Goal: Task Accomplishment & Management: Complete application form

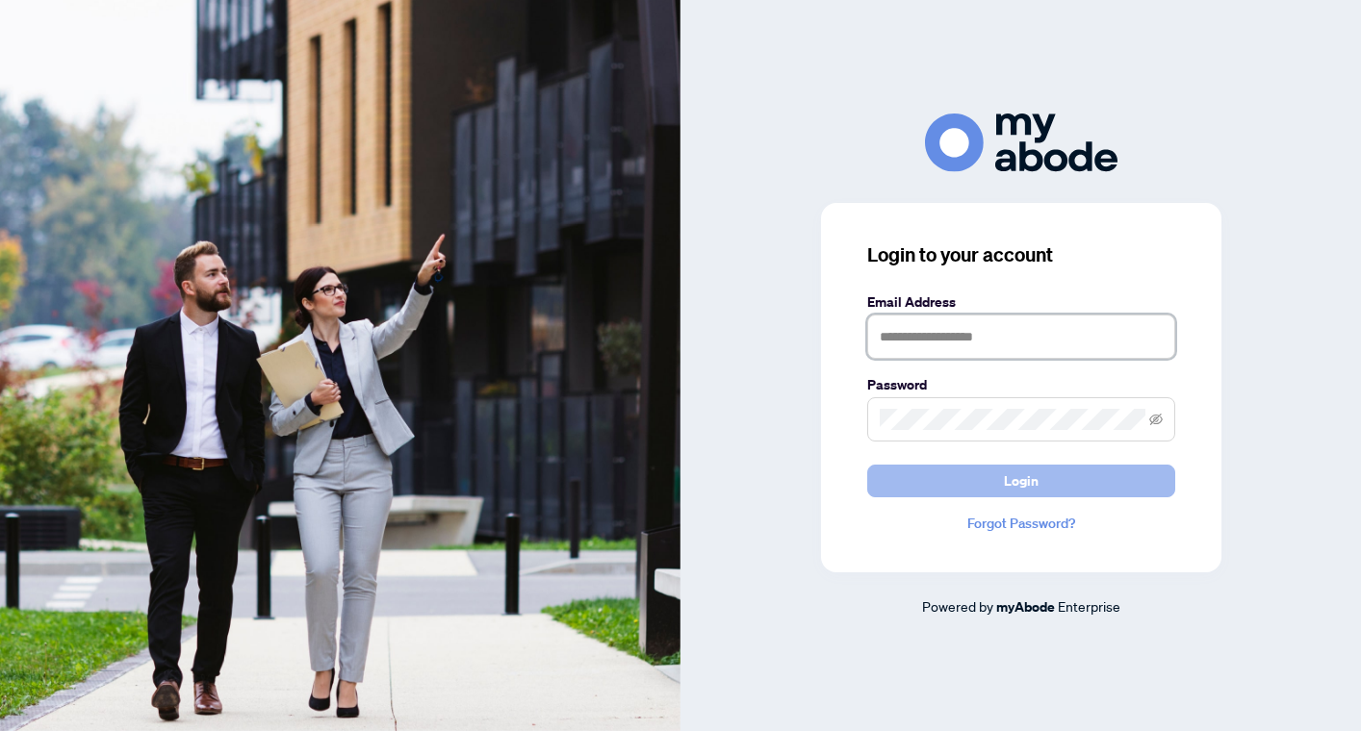
type input "**********"
click at [1018, 487] on span "Login" at bounding box center [1021, 481] width 35 height 31
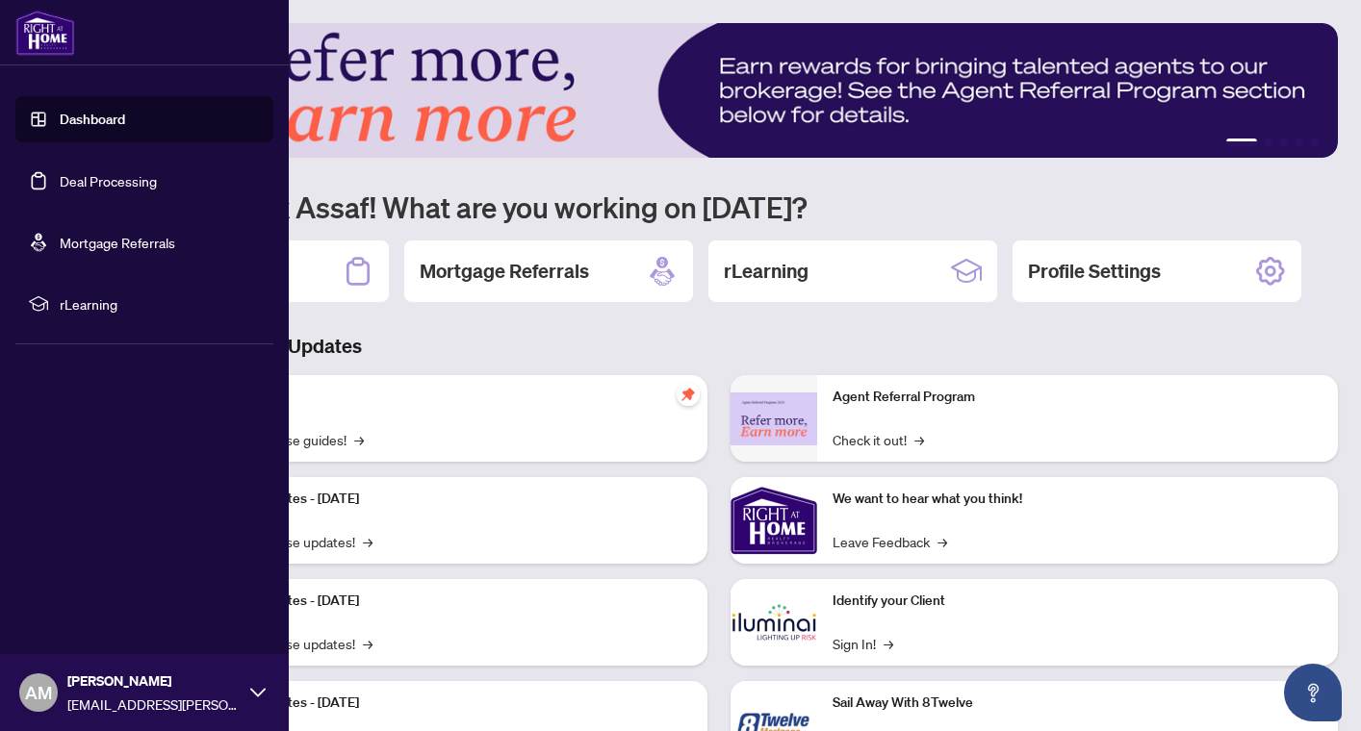
click at [60, 181] on link "Deal Processing" at bounding box center [108, 180] width 97 height 17
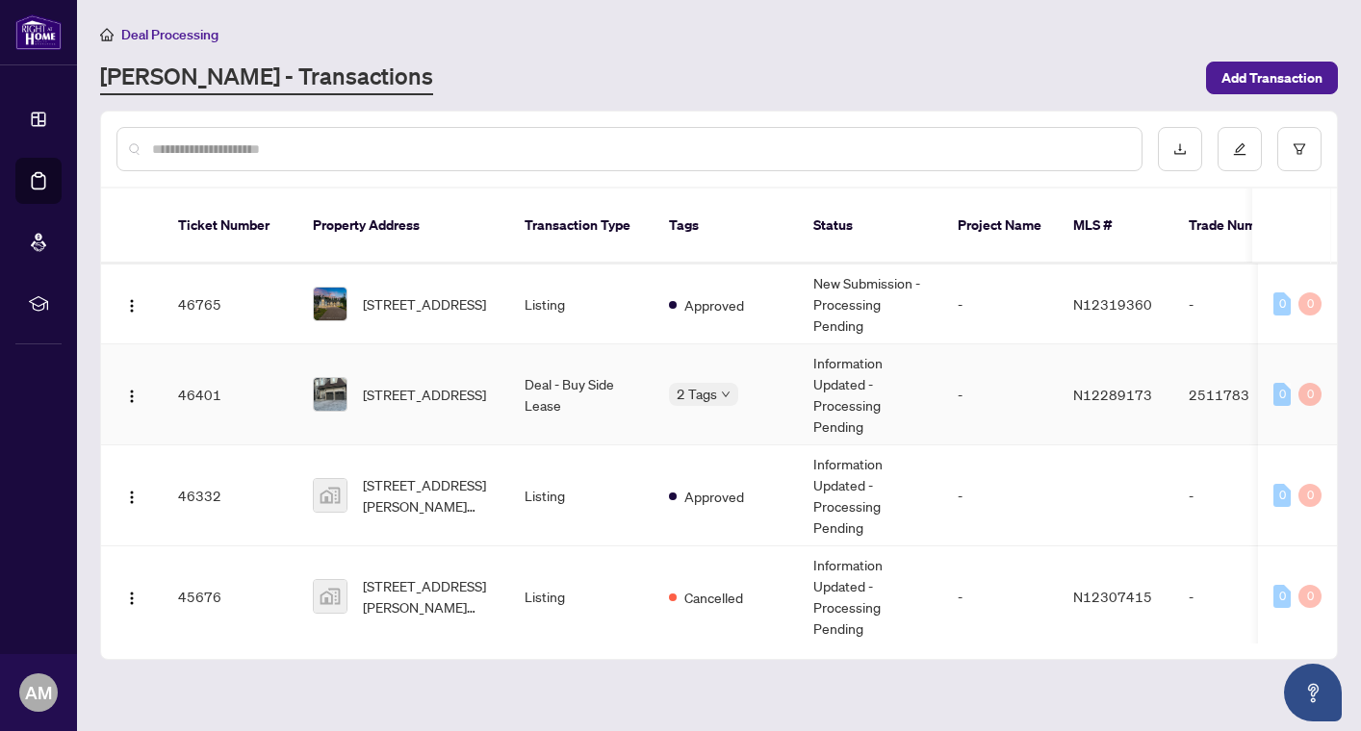
scroll to position [95, 0]
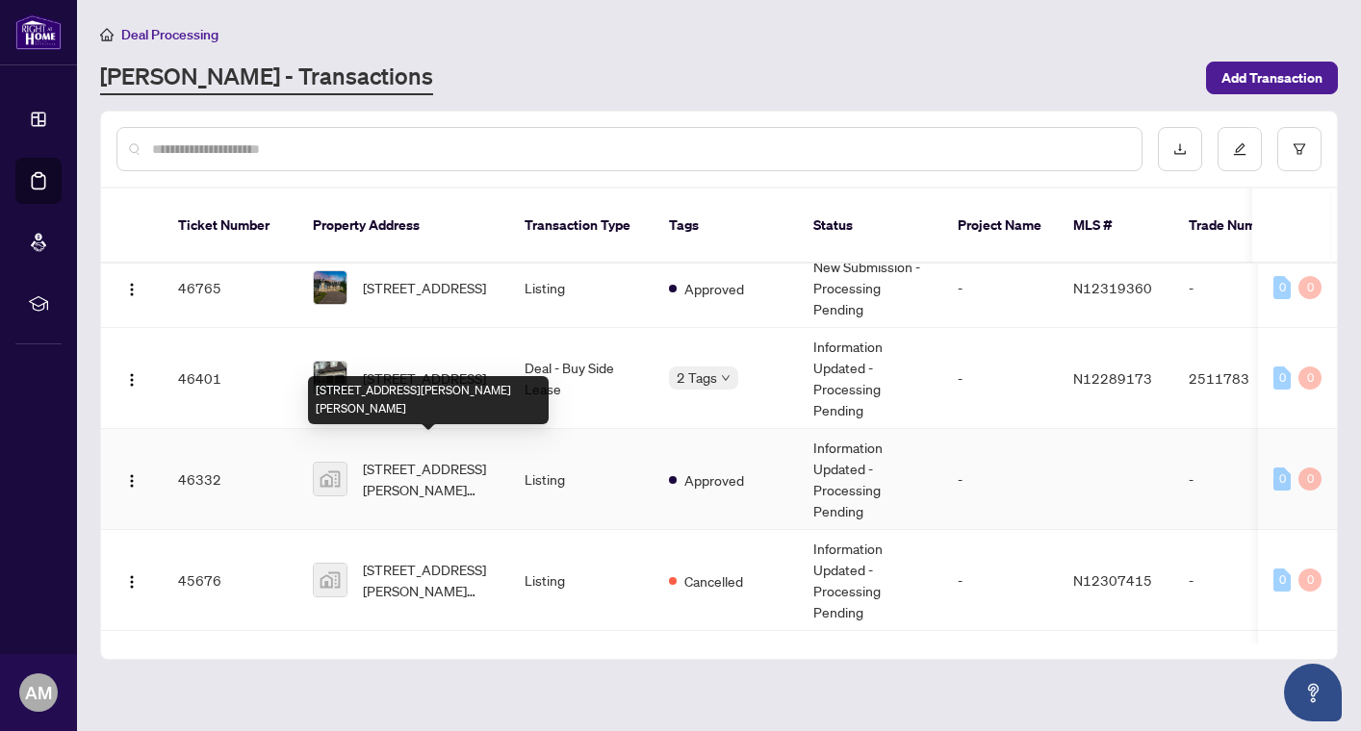
click at [437, 458] on span "[STREET_ADDRESS][PERSON_NAME][PERSON_NAME]" at bounding box center [428, 479] width 131 height 42
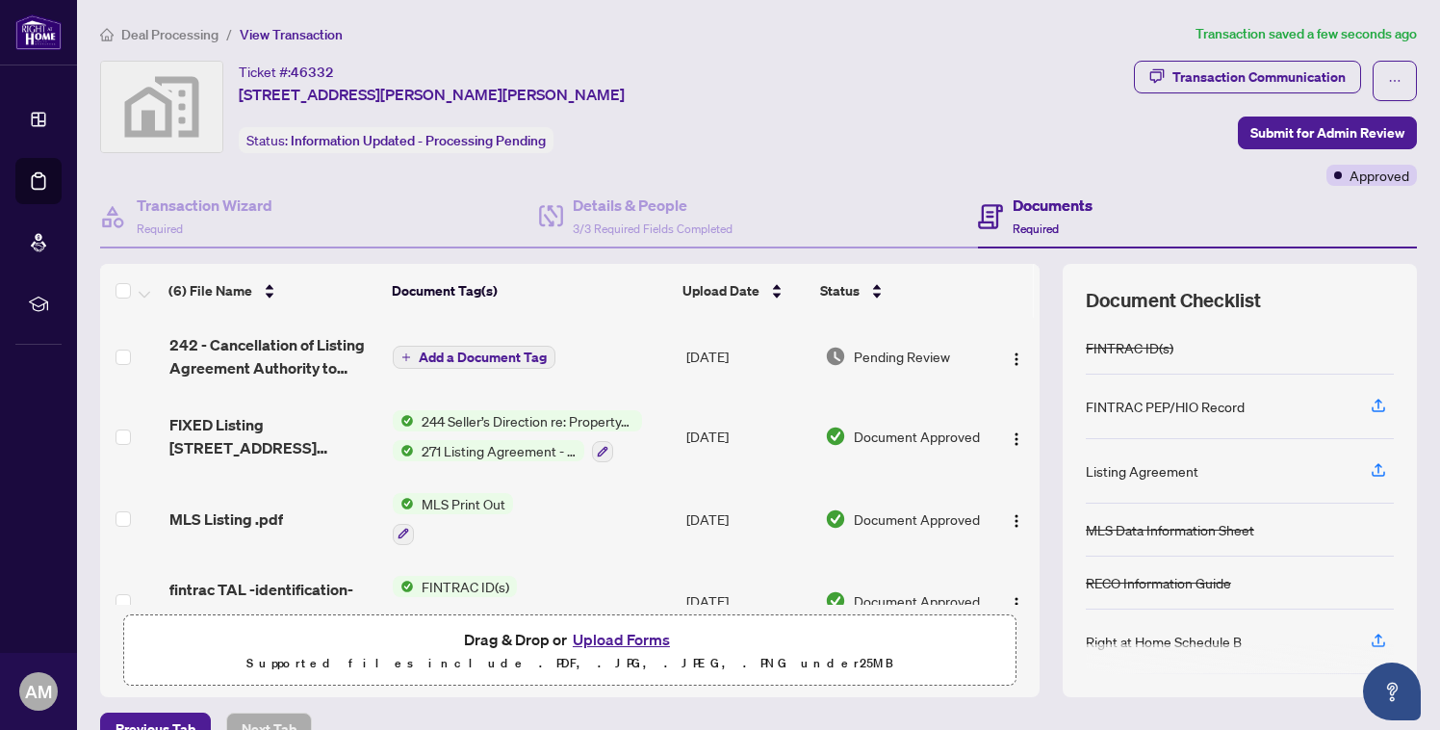
click at [475, 353] on span "Add a Document Tag" at bounding box center [483, 356] width 128 height 13
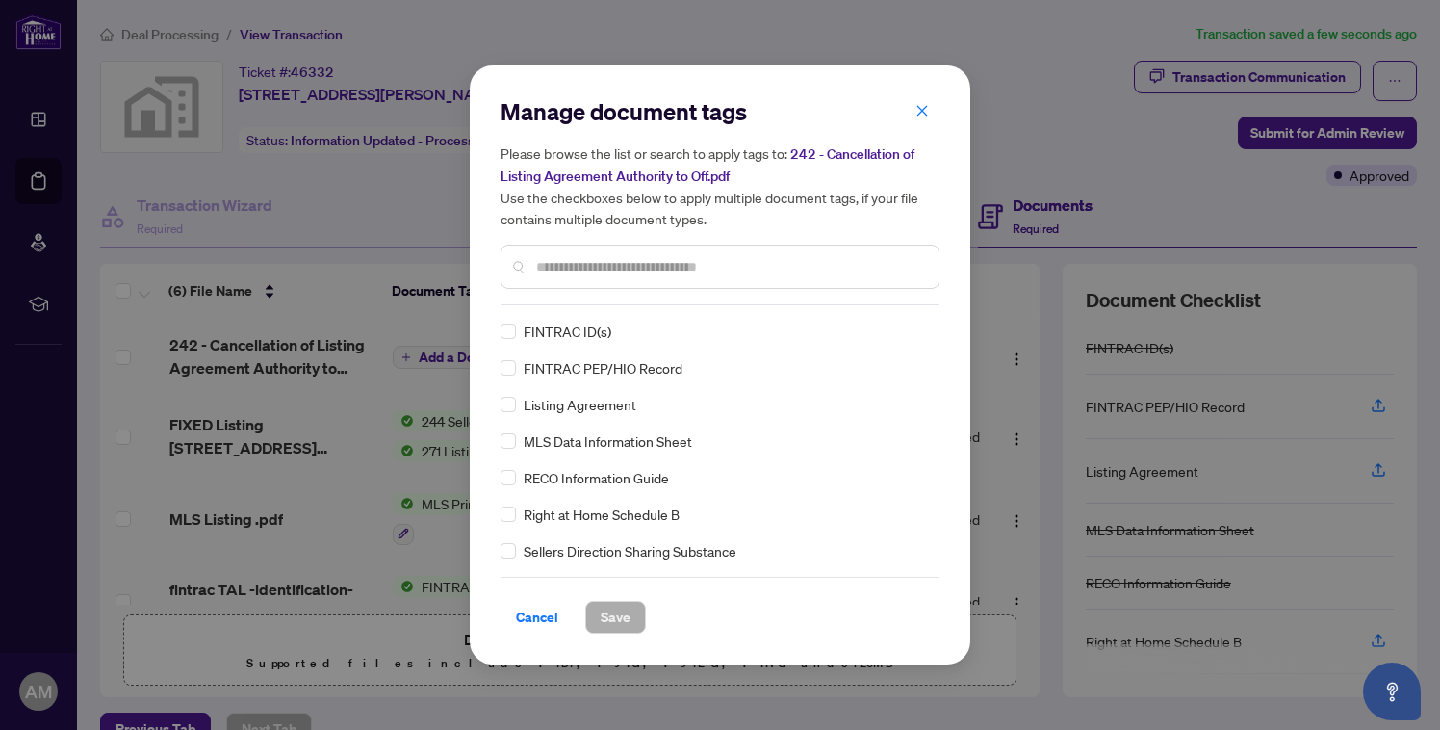
click at [549, 270] on input "text" at bounding box center [729, 266] width 387 height 21
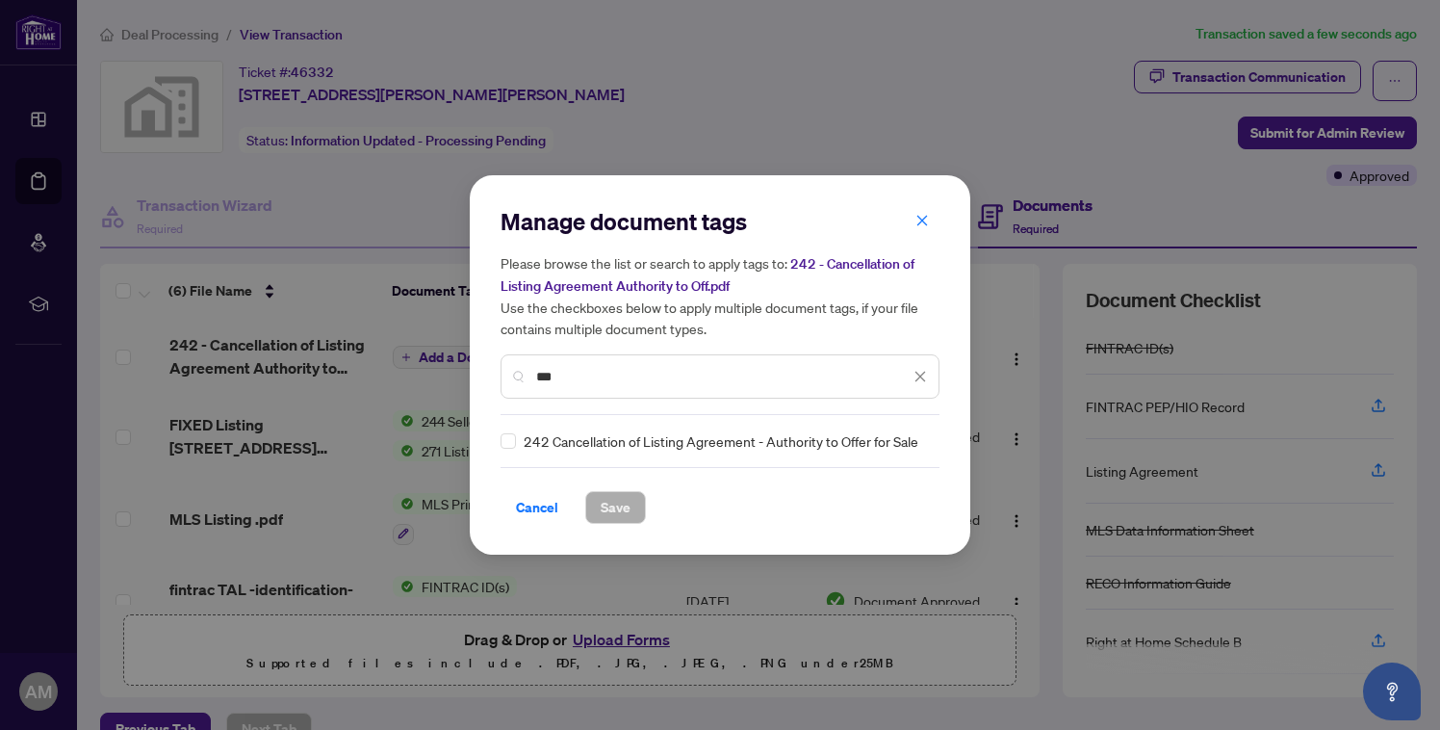
type input "***"
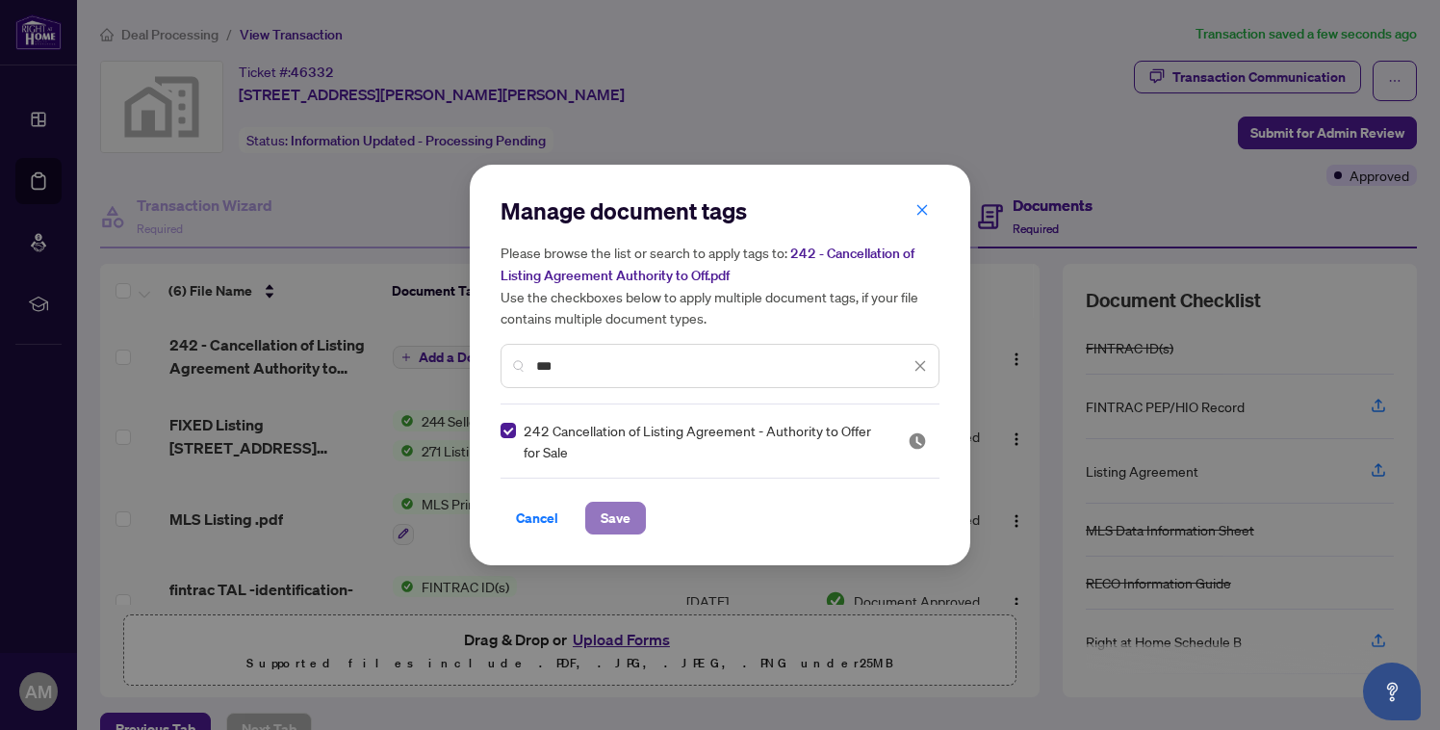
click at [604, 516] on span "Save" at bounding box center [616, 517] width 30 height 31
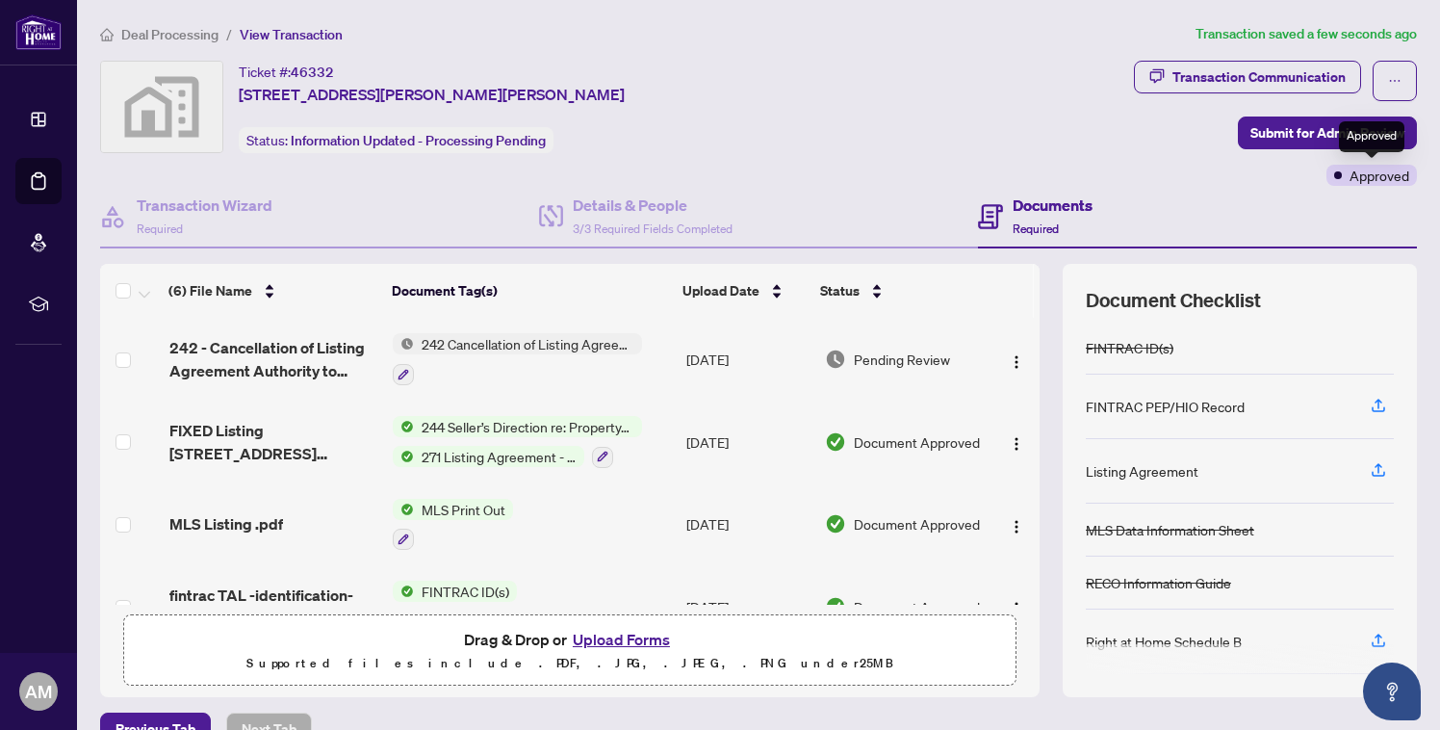
click at [1345, 141] on div "Approved" at bounding box center [1371, 136] width 65 height 31
click at [1261, 136] on span "Submit for Admin Review" at bounding box center [1327, 132] width 154 height 31
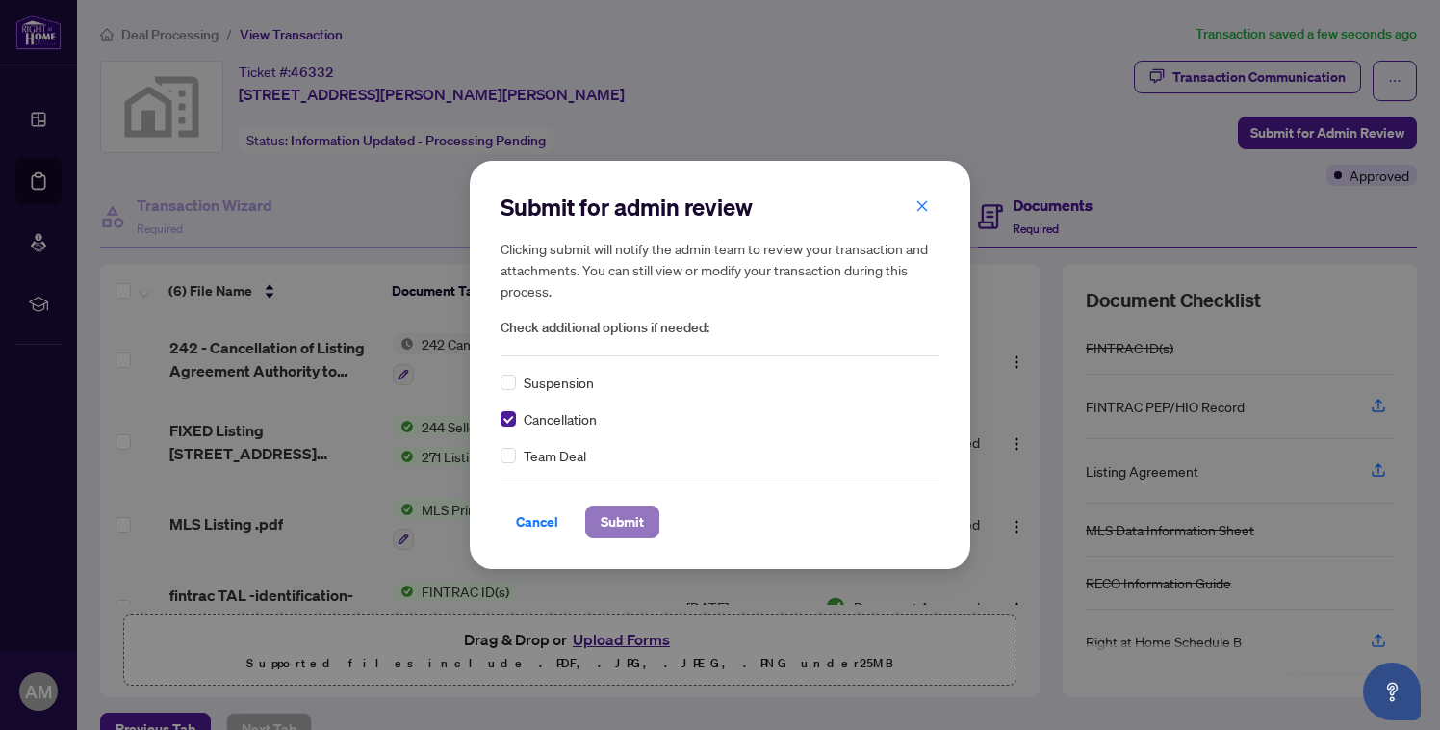
click at [623, 527] on span "Submit" at bounding box center [622, 521] width 43 height 31
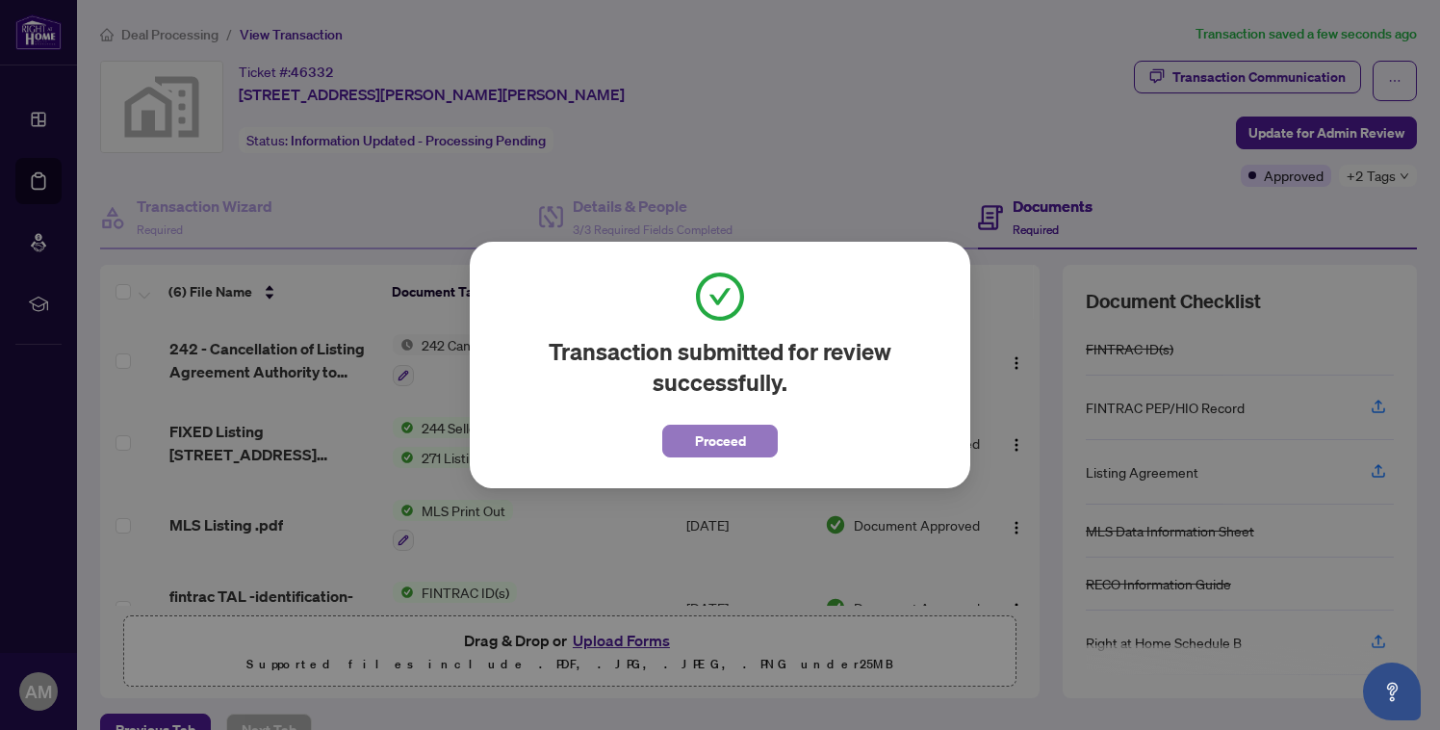
click at [718, 428] on span "Proceed" at bounding box center [720, 440] width 51 height 31
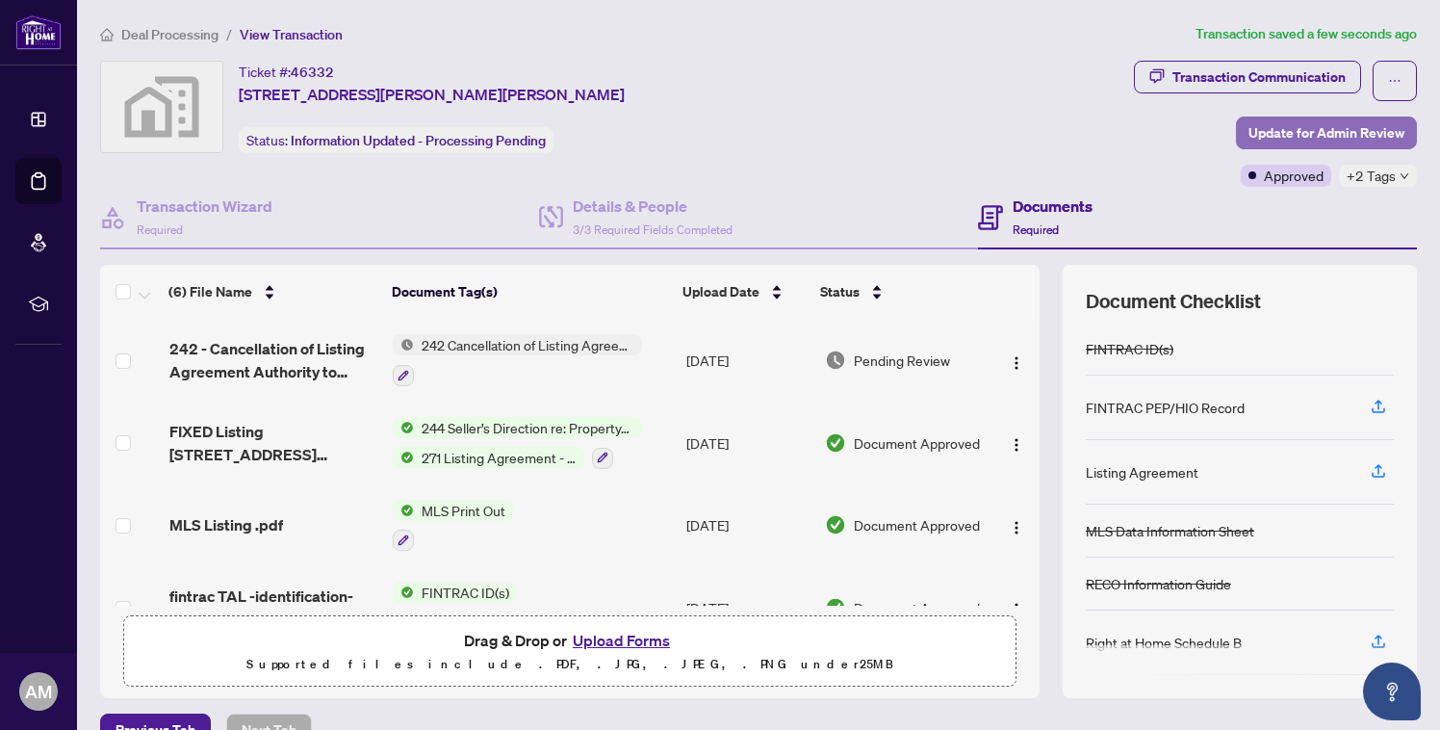
click at [1330, 139] on span "Update for Admin Review" at bounding box center [1326, 132] width 156 height 31
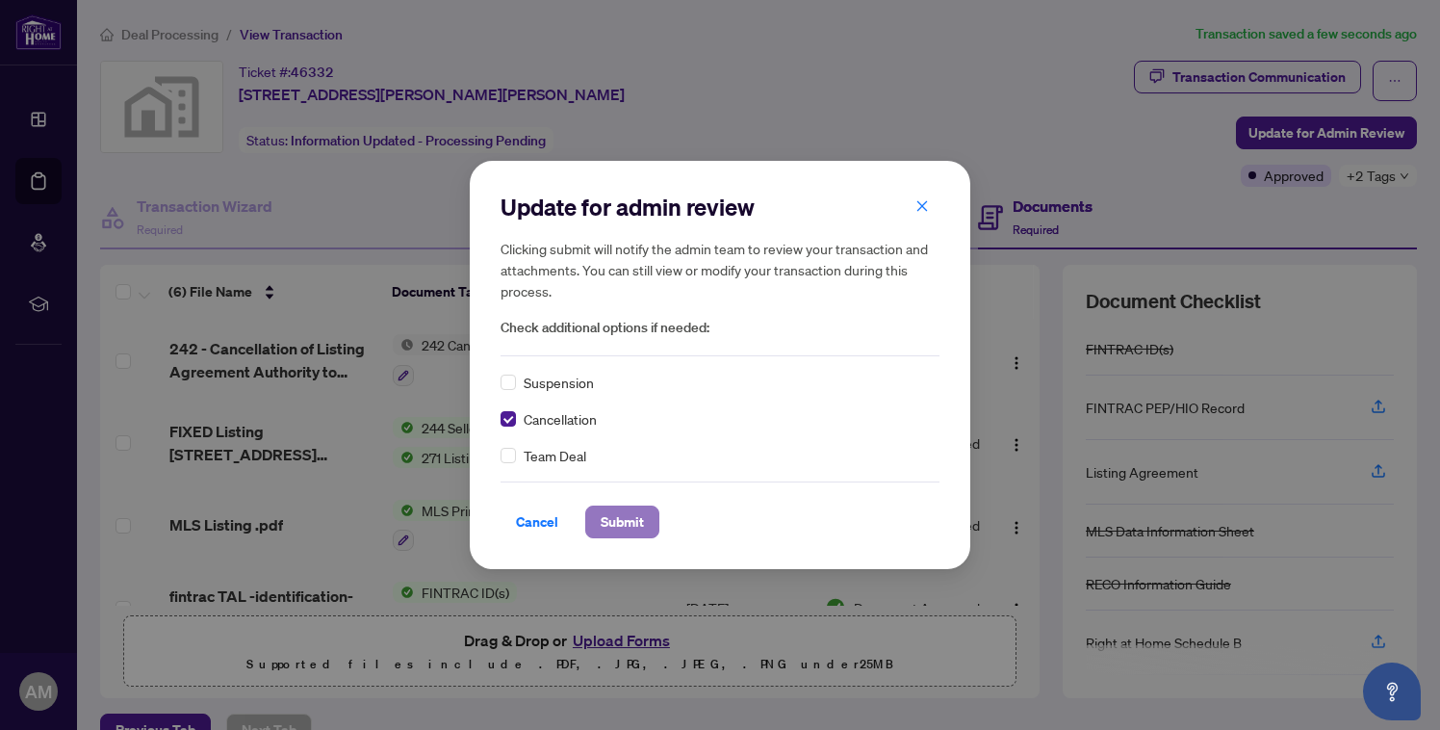
click at [623, 521] on span "Submit" at bounding box center [622, 521] width 43 height 31
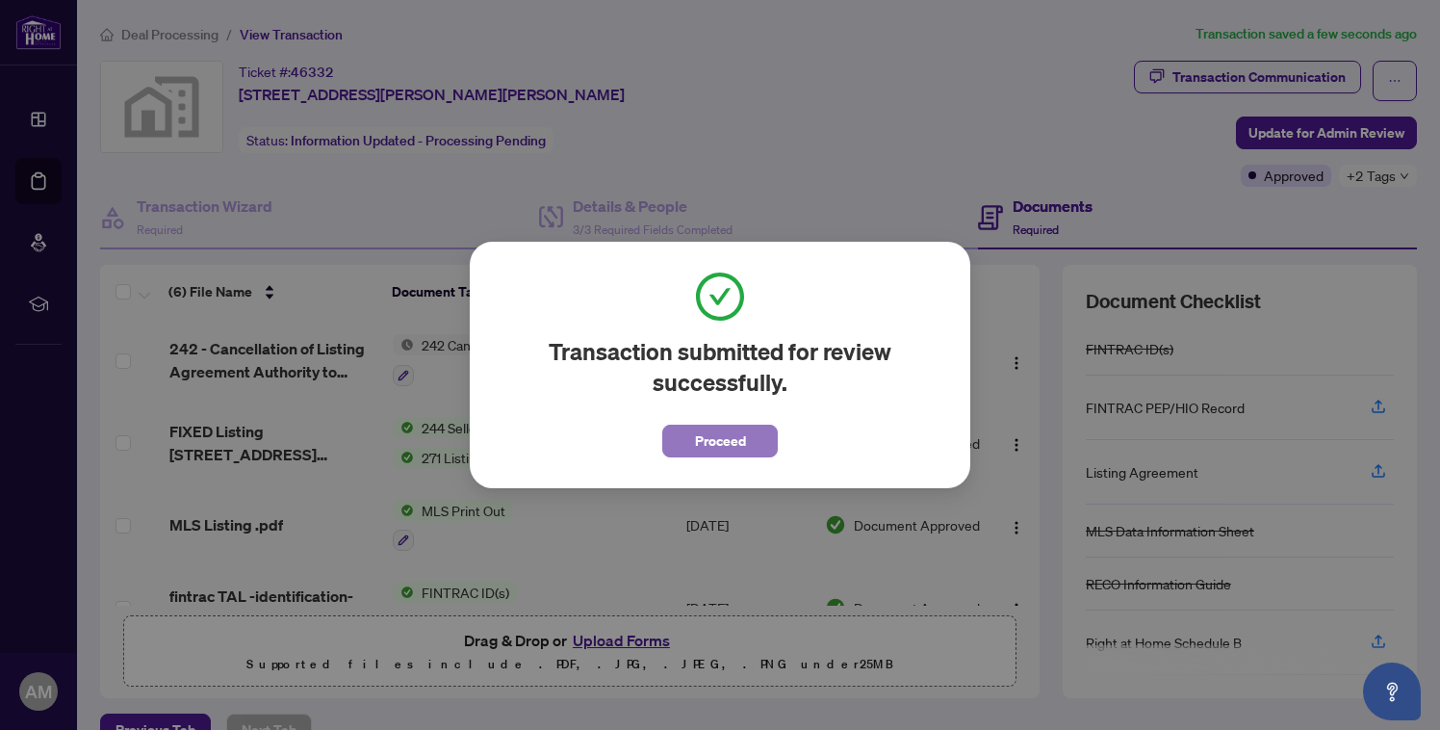
click at [721, 440] on span "Proceed" at bounding box center [720, 440] width 51 height 31
